Goal: Information Seeking & Learning: Find specific fact

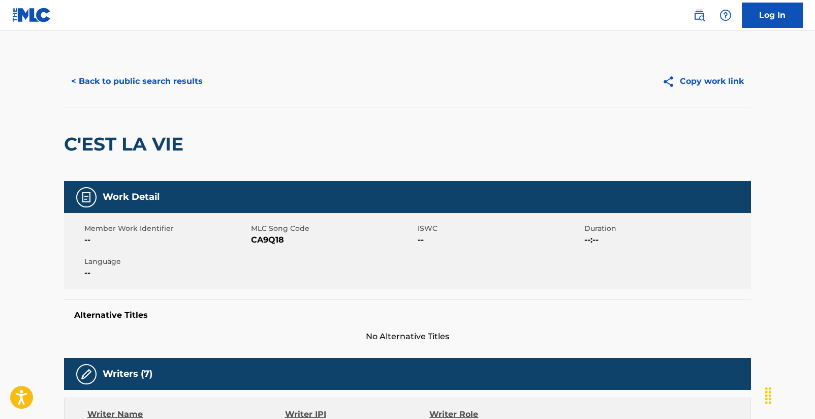
click at [141, 83] on button "< Back to public search results" at bounding box center [137, 81] width 146 height 25
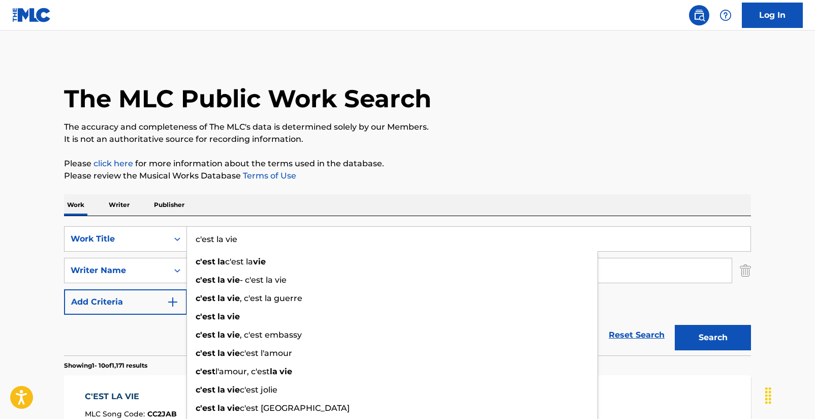
drag, startPoint x: 227, startPoint y: 242, endPoint x: 202, endPoint y: 244, distance: 24.5
click at [202, 244] on input "c'est la vie" at bounding box center [468, 239] width 563 height 24
click at [198, 243] on input "c'est la vie" at bounding box center [468, 239] width 563 height 24
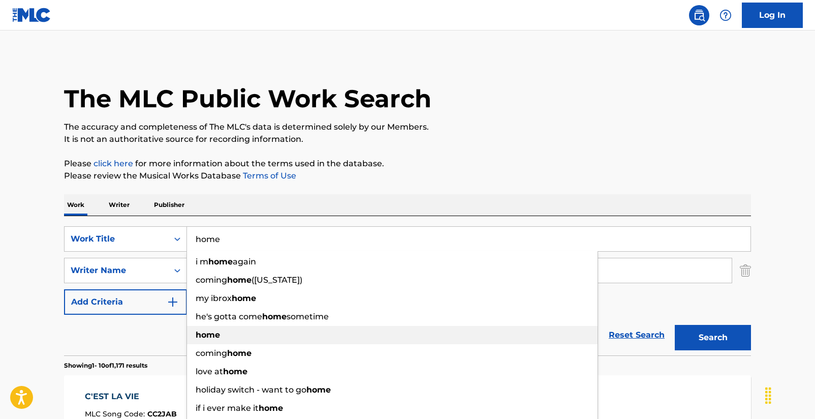
type input "home"
click at [229, 332] on div "home" at bounding box center [392, 335] width 411 height 18
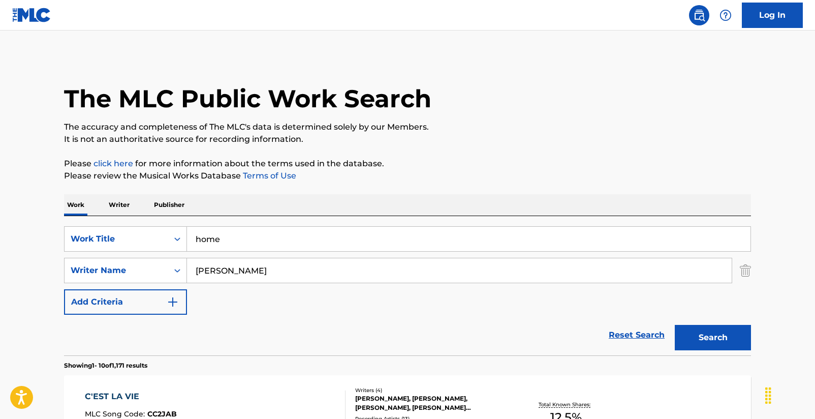
click at [696, 346] on button "Search" at bounding box center [713, 337] width 76 height 25
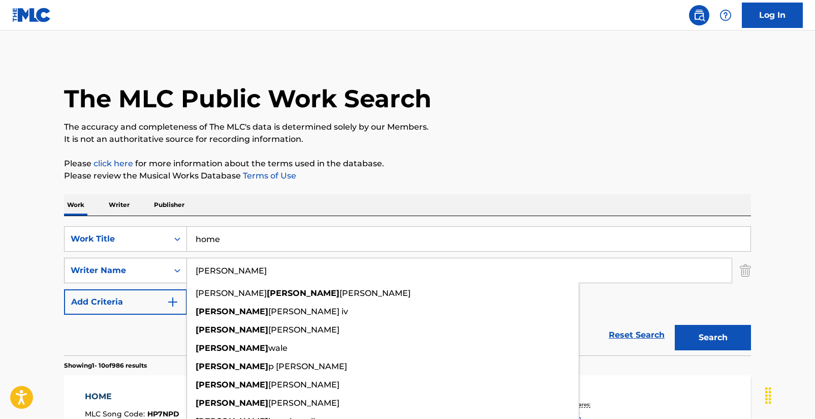
drag, startPoint x: 265, startPoint y: 271, endPoint x: 178, endPoint y: 266, distance: 87.5
click at [178, 266] on div "SearchWithCriteriaa2a62180-0921-4334-814d-c76ab6ef5116 Writer Name [PERSON_NAME…" at bounding box center [407, 270] width 687 height 25
type input "o"
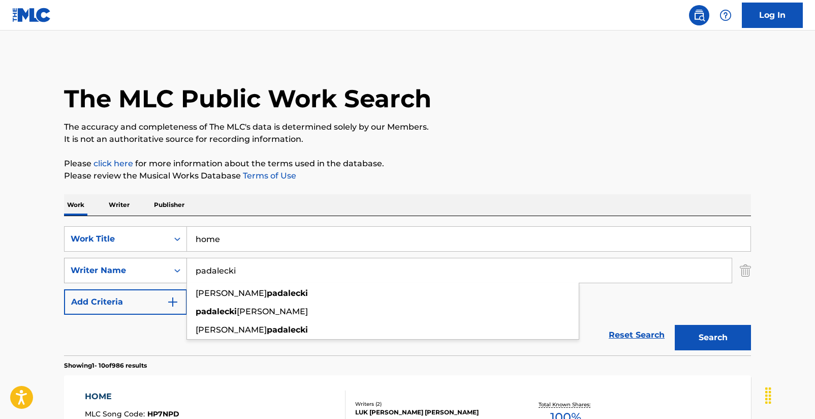
type input "padalecki"
click at [713, 337] on button "Search" at bounding box center [713, 337] width 76 height 25
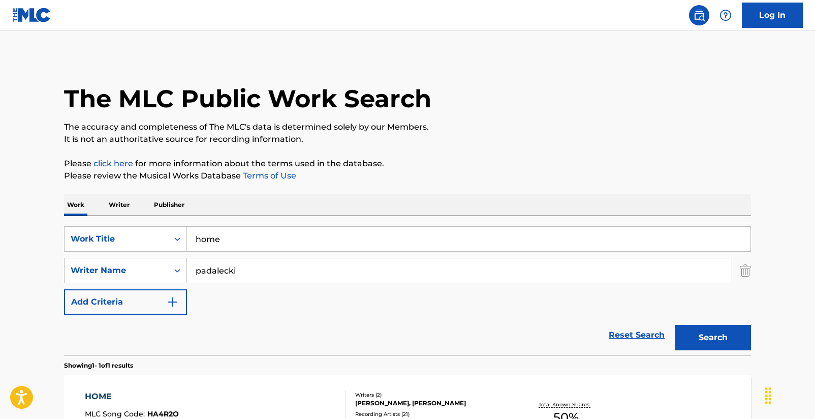
scroll to position [91, 0]
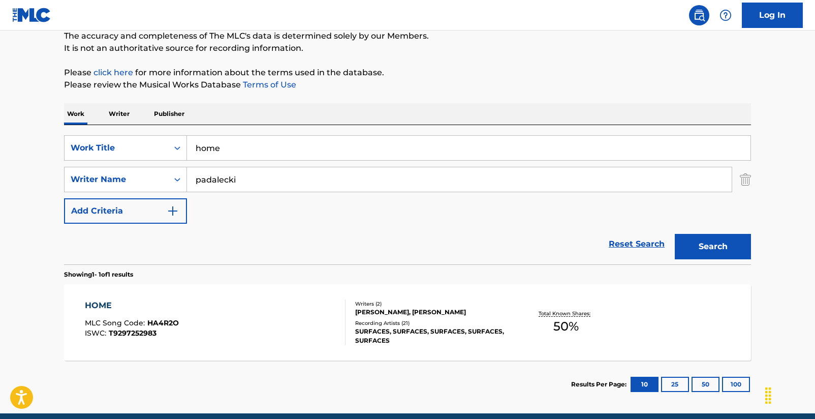
click at [103, 309] on div "HOME" at bounding box center [132, 305] width 94 height 12
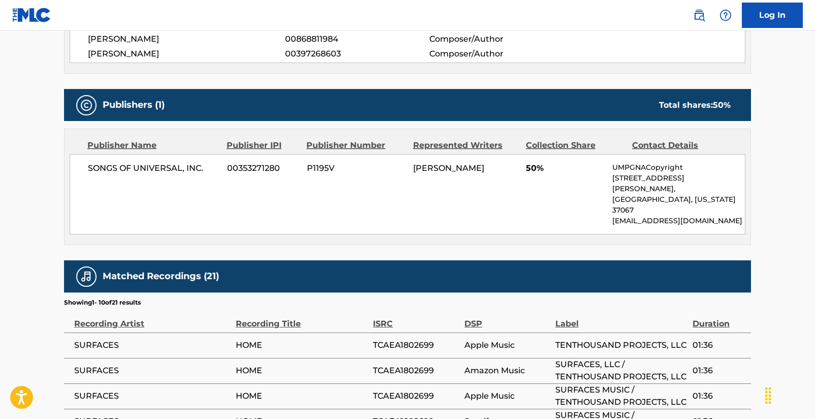
scroll to position [577, 0]
